Goal: Task Accomplishment & Management: Use online tool/utility

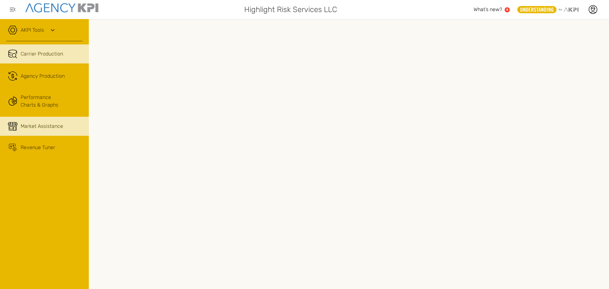
click at [32, 130] on link "Market Assistance" at bounding box center [44, 126] width 89 height 19
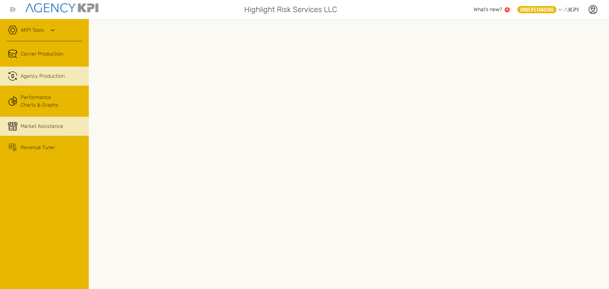
click at [40, 76] on div "Agency Production" at bounding box center [43, 76] width 44 height 8
click at [44, 33] on link "AKPI Tools" at bounding box center [32, 30] width 23 height 8
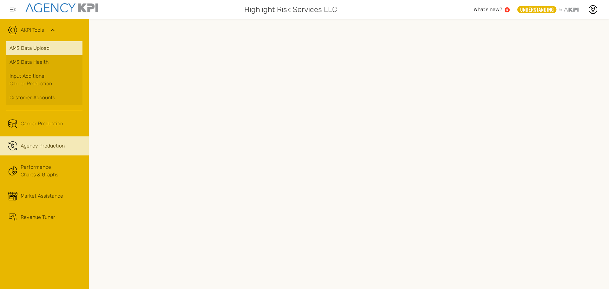
click at [43, 47] on link "AMS Data Upload" at bounding box center [44, 48] width 76 height 14
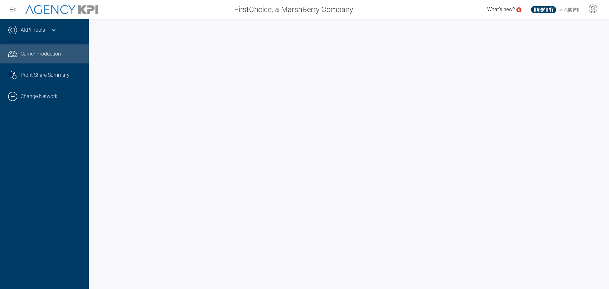
click at [41, 34] on link "AKPI Tools" at bounding box center [33, 30] width 24 height 8
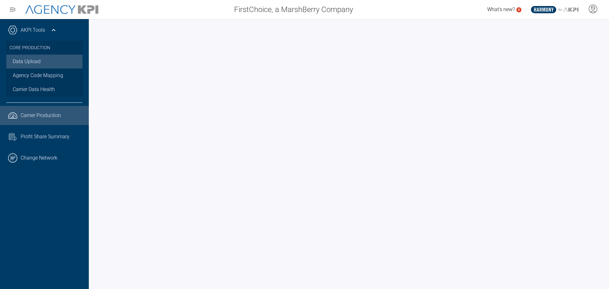
click at [32, 62] on link "Data Upload" at bounding box center [44, 62] width 76 height 14
